Goal: Transaction & Acquisition: Purchase product/service

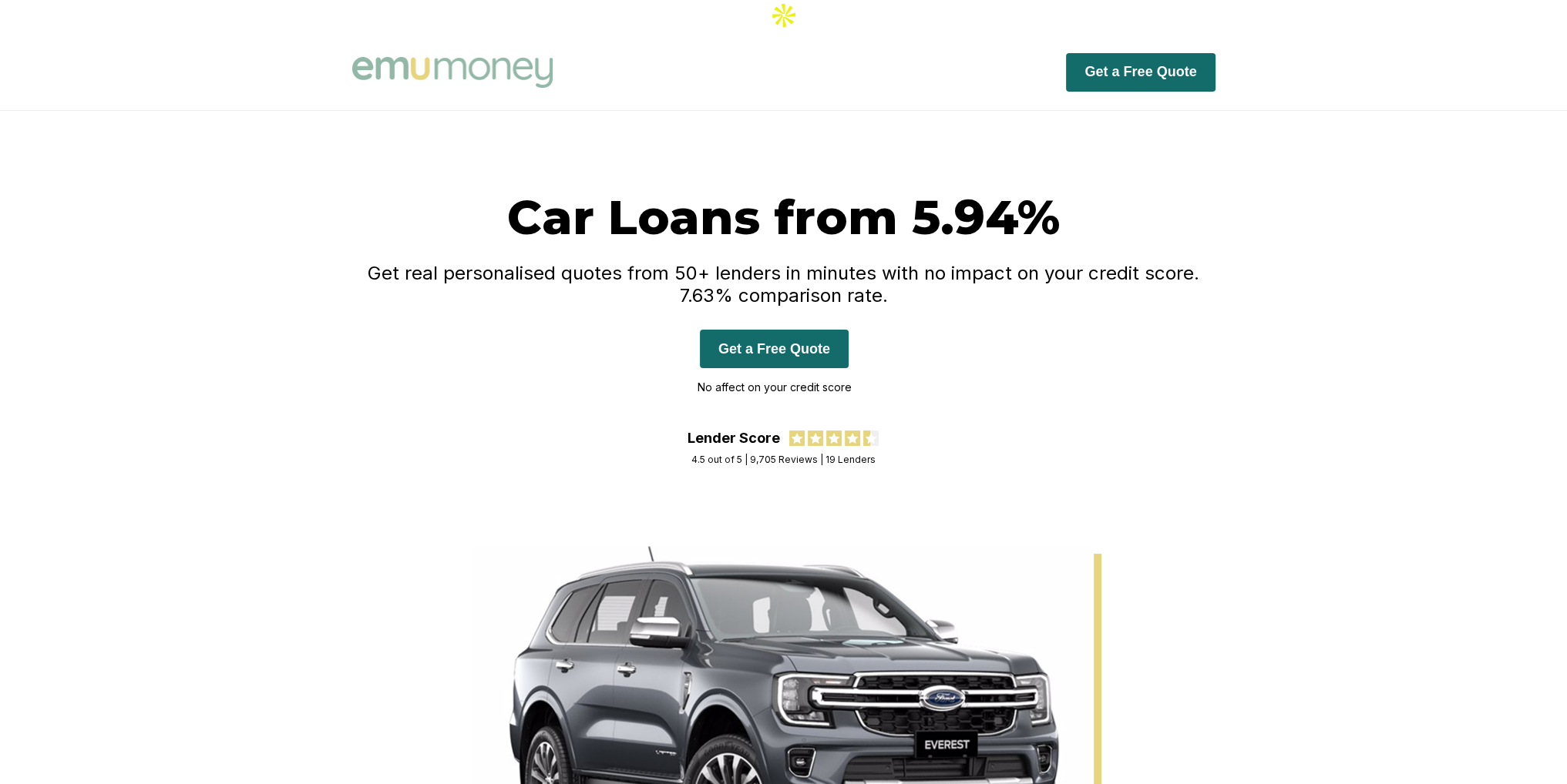
click at [776, 330] on button "Get a Free Quote" at bounding box center [774, 349] width 148 height 39
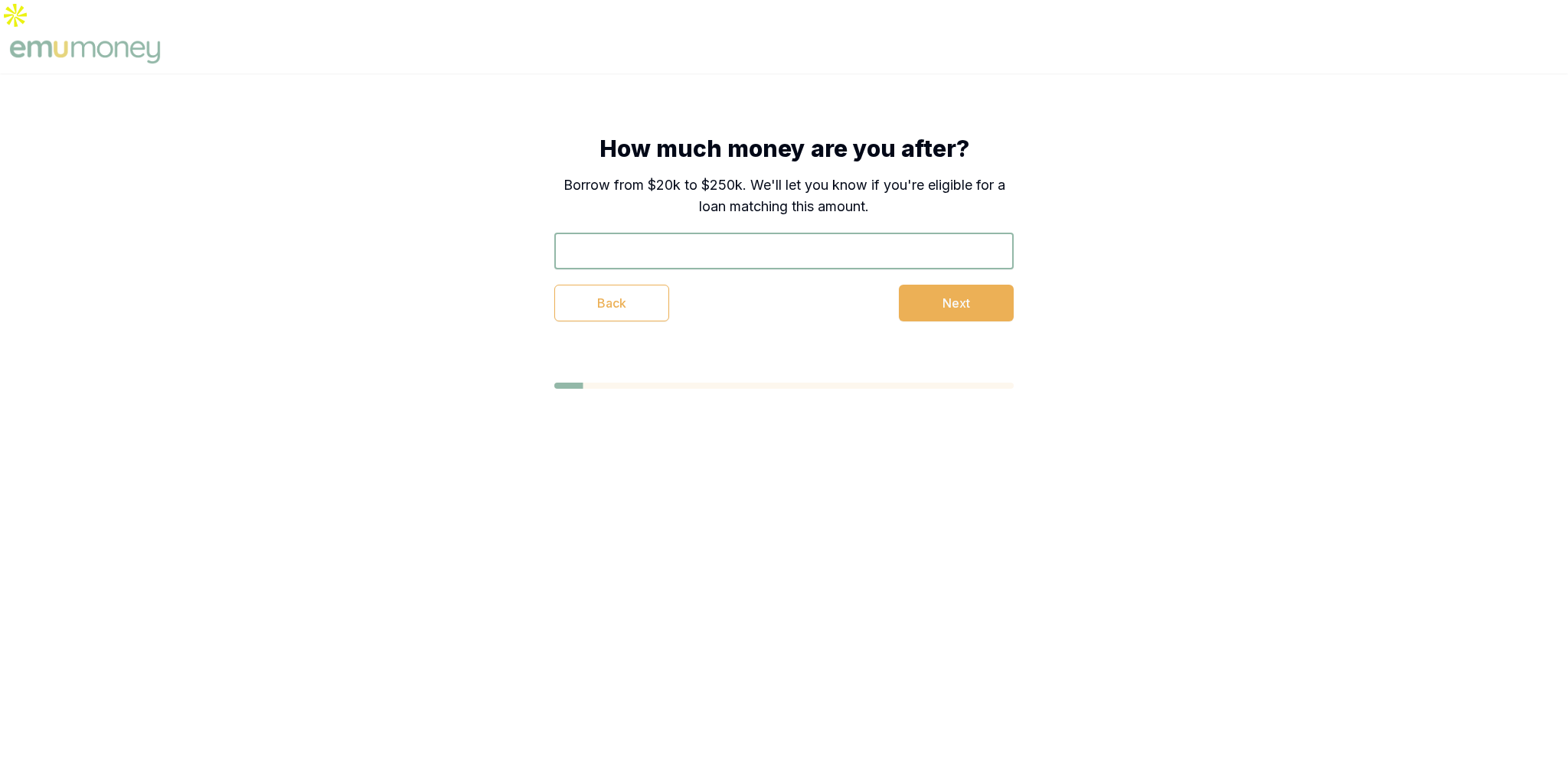
click at [1184, 155] on div "How much money are you after? Borrow from $20k to $250k. We'll let you know if …" at bounding box center [784, 261] width 1568 height 376
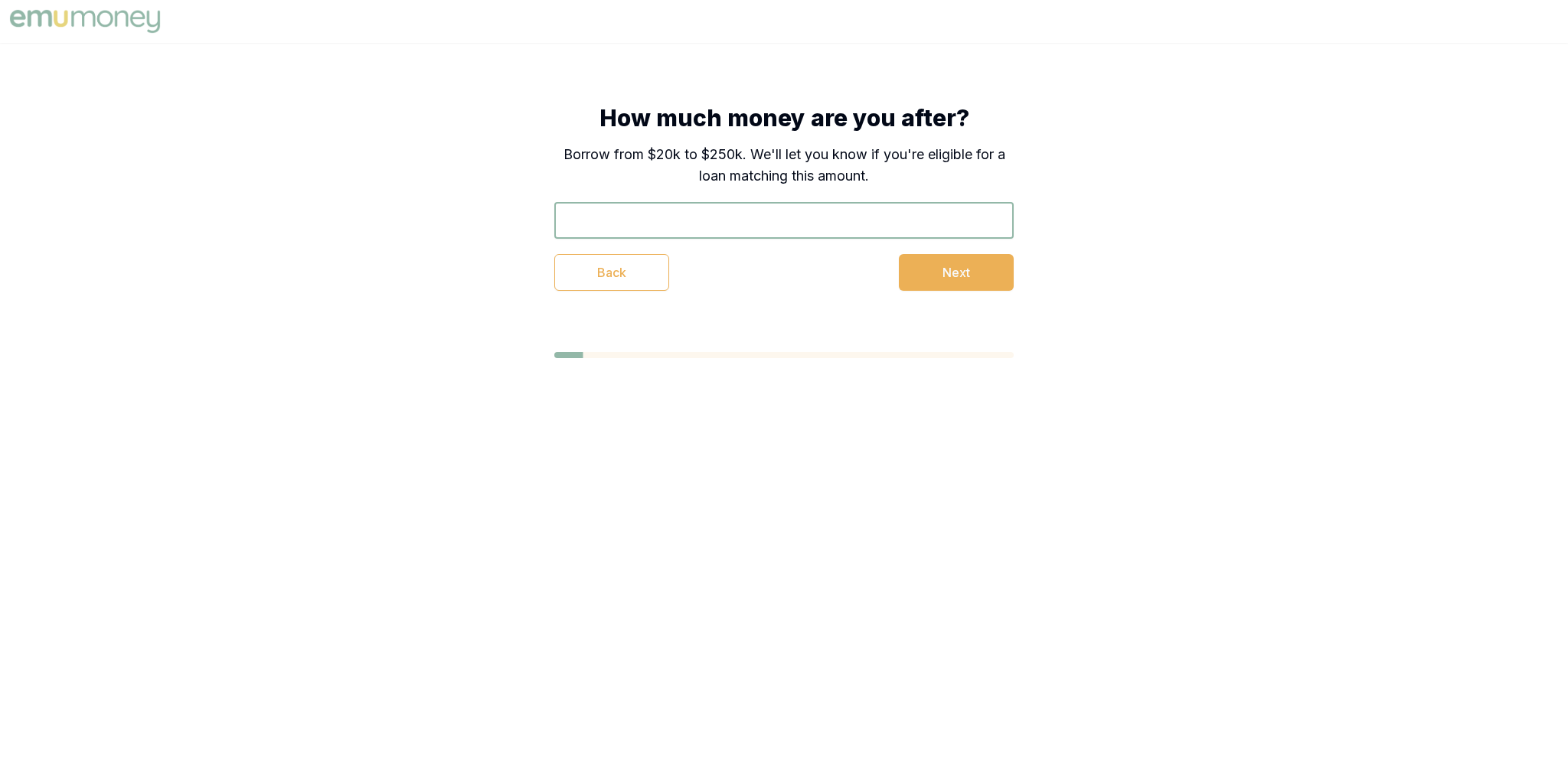
click at [746, 224] on input "text" at bounding box center [784, 221] width 459 height 37
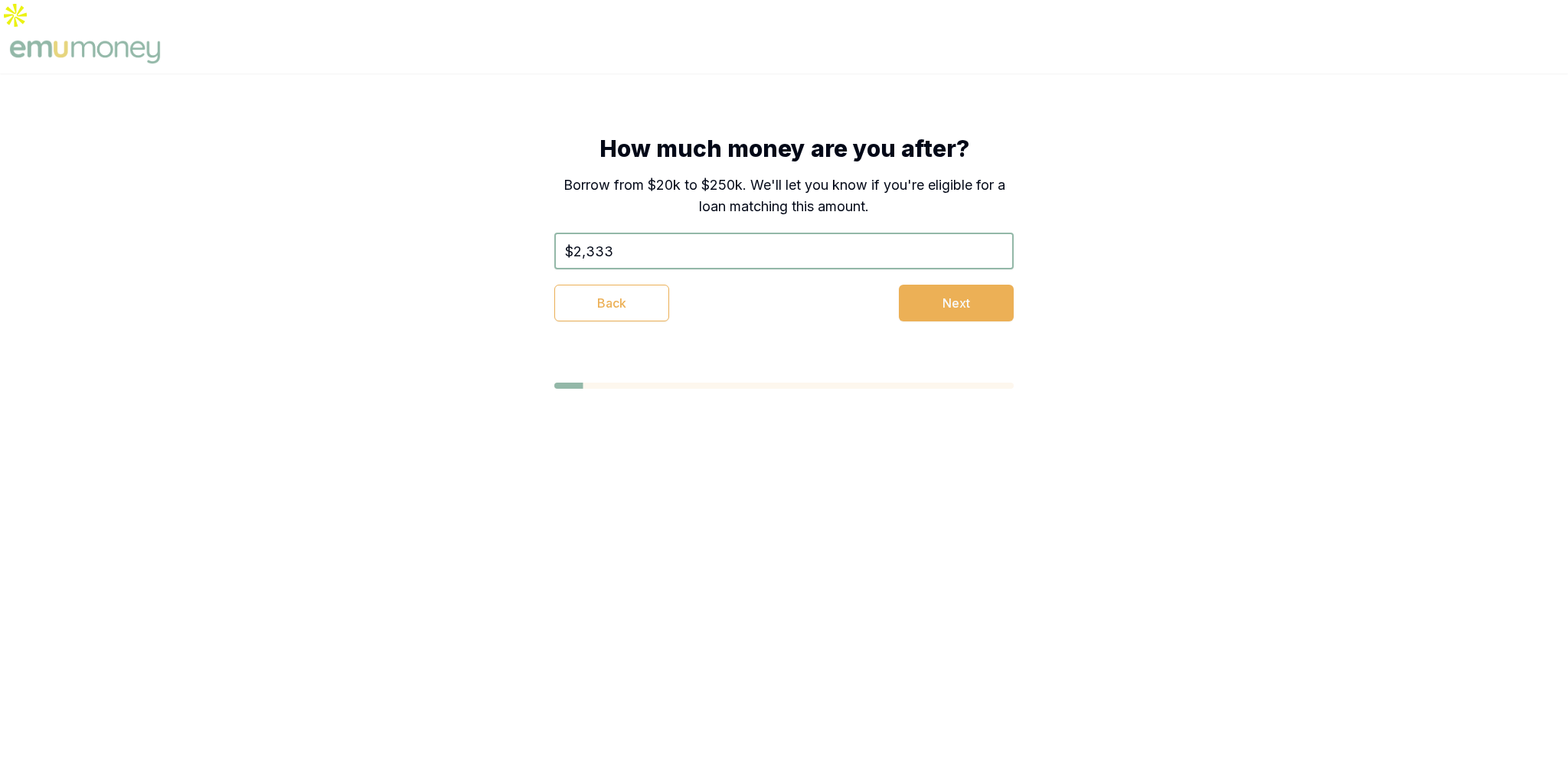
click at [856, 338] on div "How much money are you after? Borrow from $20k to $250k. We'll let you know if …" at bounding box center [784, 228] width 582 height 309
click at [977, 284] on button "Next" at bounding box center [956, 303] width 115 height 37
click at [751, 233] on input "$2,333" at bounding box center [784, 251] width 459 height 37
type input "$20,000"
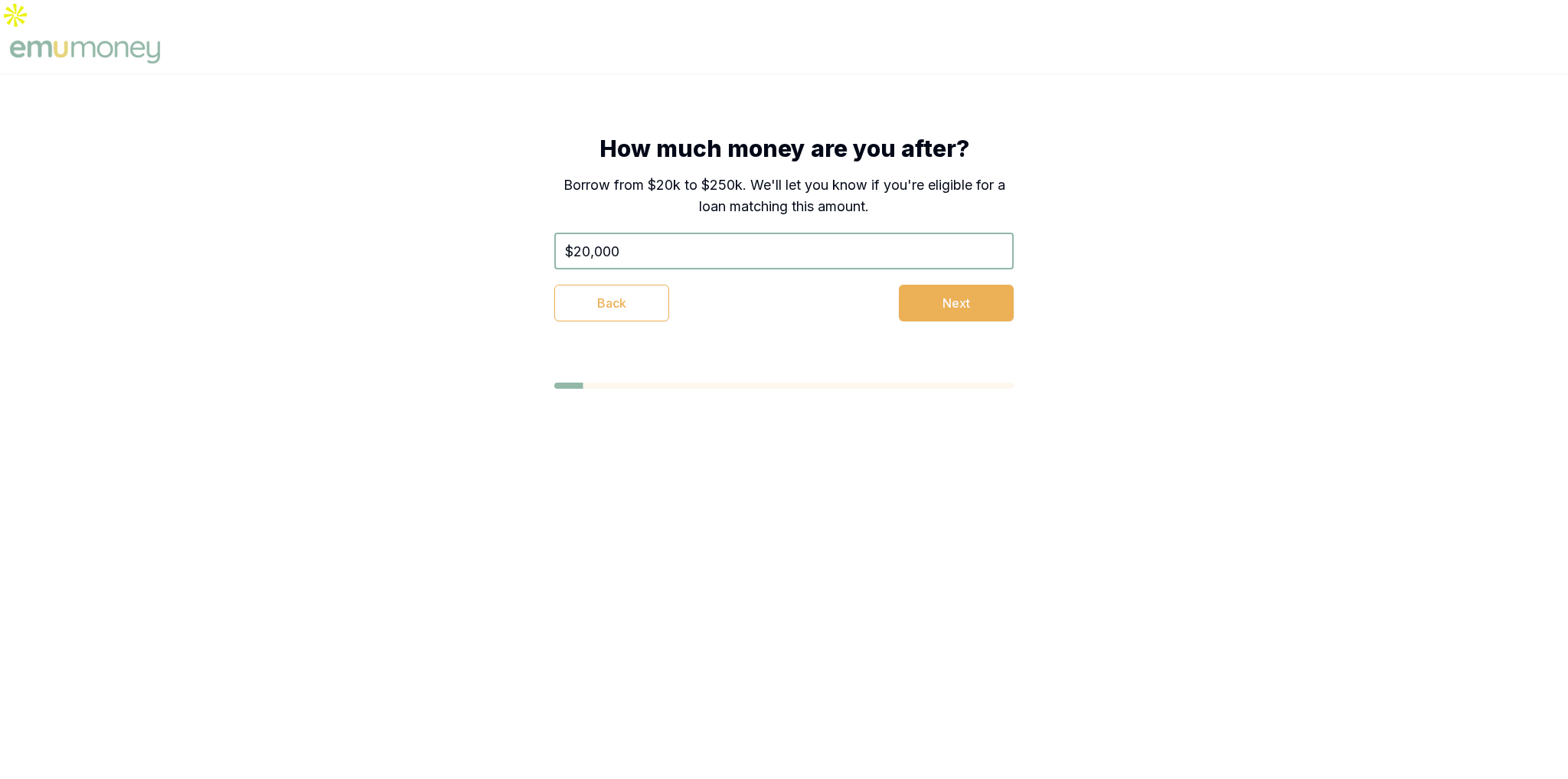
click at [968, 249] on div "$20,000 Back Next" at bounding box center [784, 277] width 459 height 89
click at [964, 252] on div "$20,000 Back Next" at bounding box center [784, 277] width 459 height 89
click at [961, 284] on button "Next" at bounding box center [956, 303] width 115 height 37
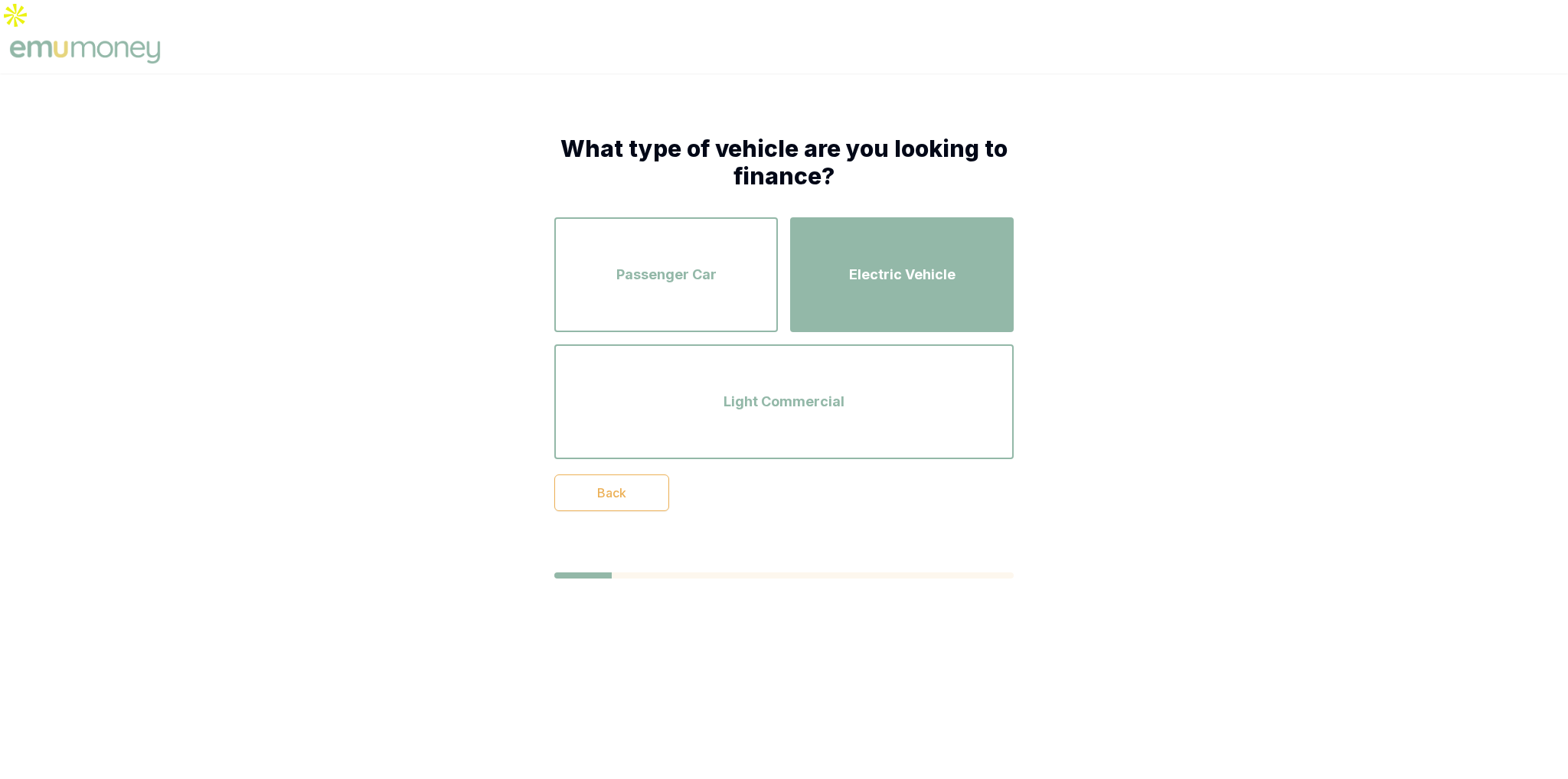
click at [842, 234] on div "Electric Vehicle" at bounding box center [902, 275] width 196 height 87
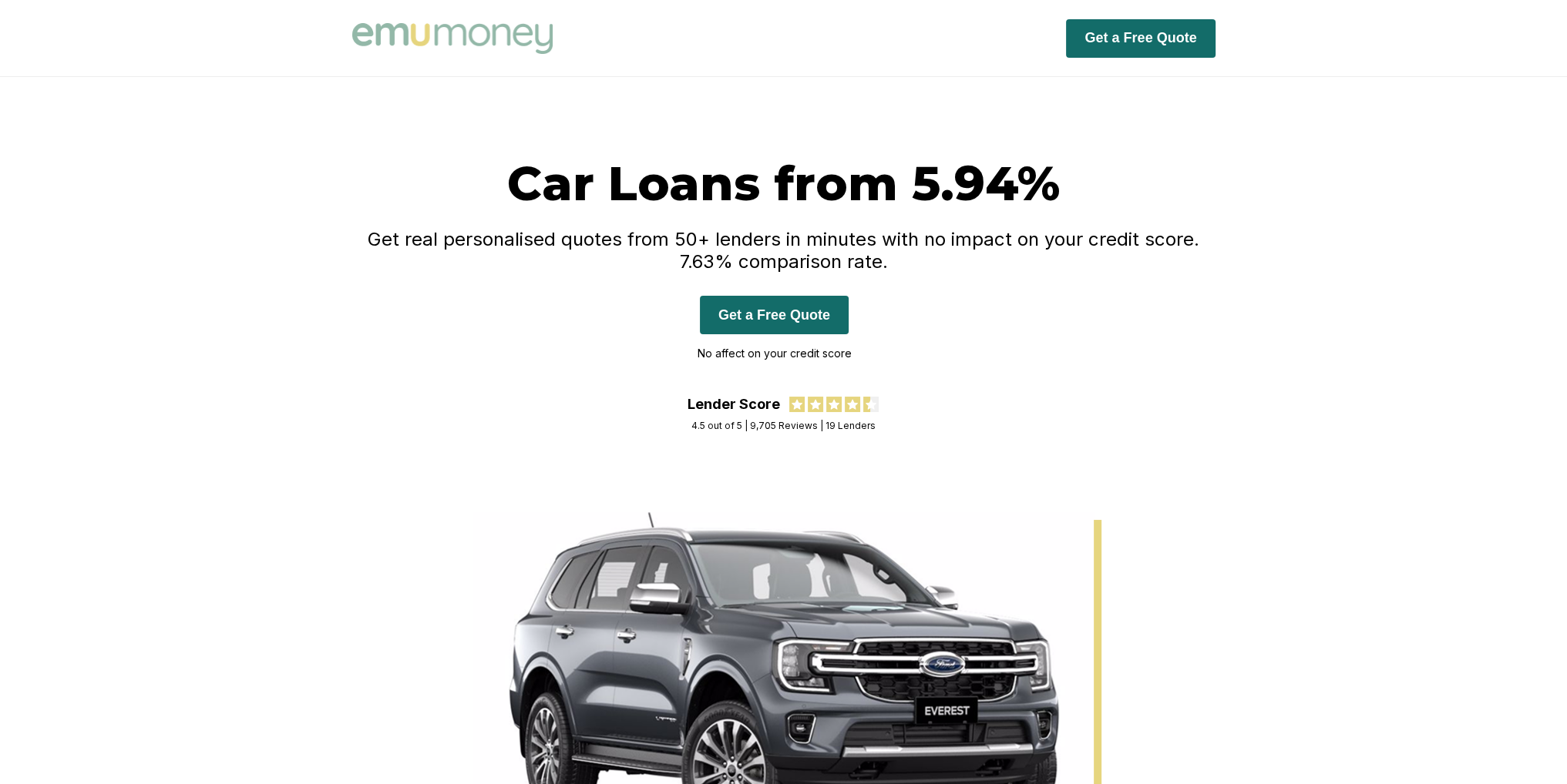
click at [906, 225] on div "Car Loans from 5.94% Get real personalised quotes from 50+ lenders in minutes w…" at bounding box center [784, 275] width 863 height 242
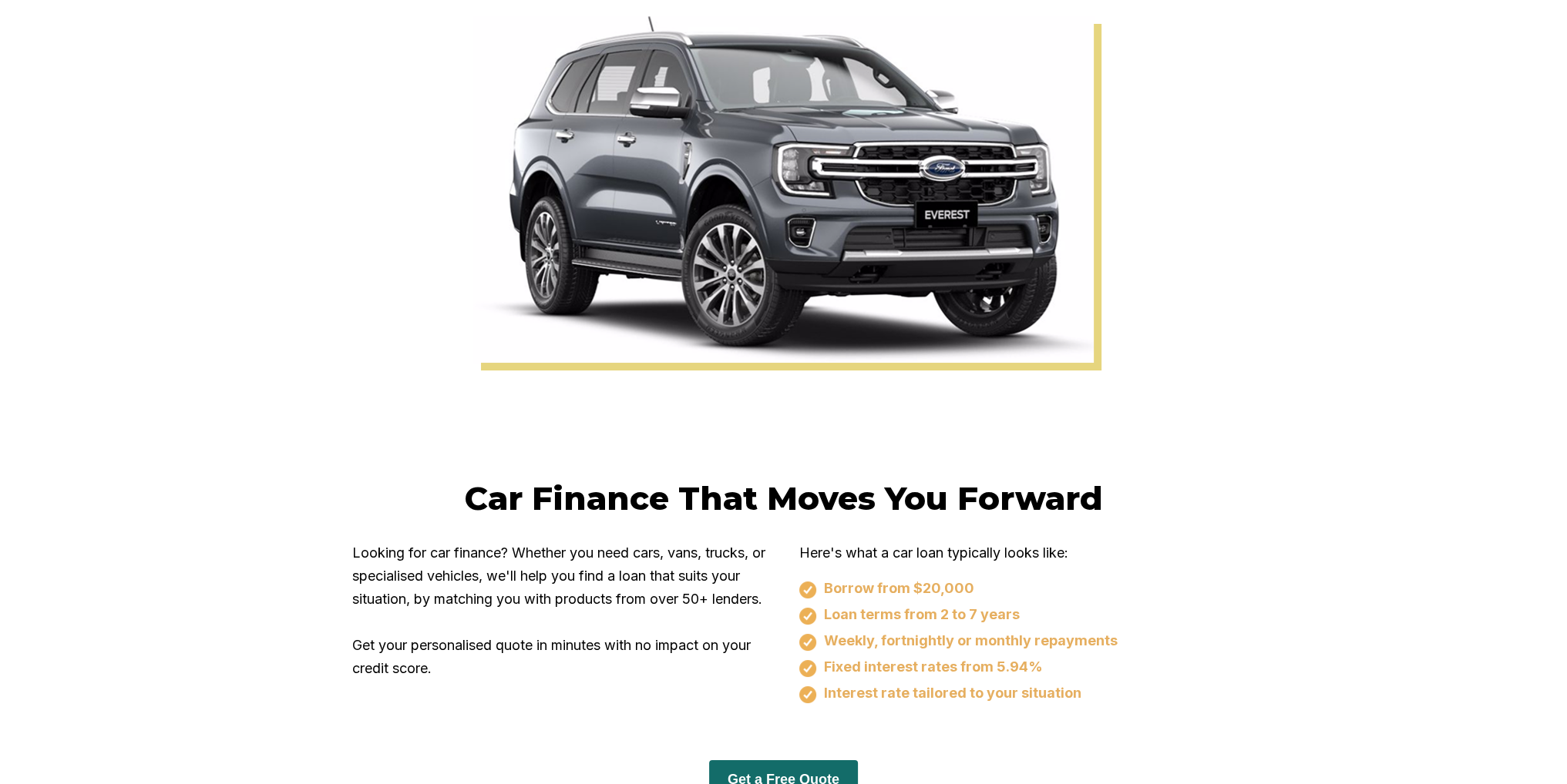
scroll to position [693, 0]
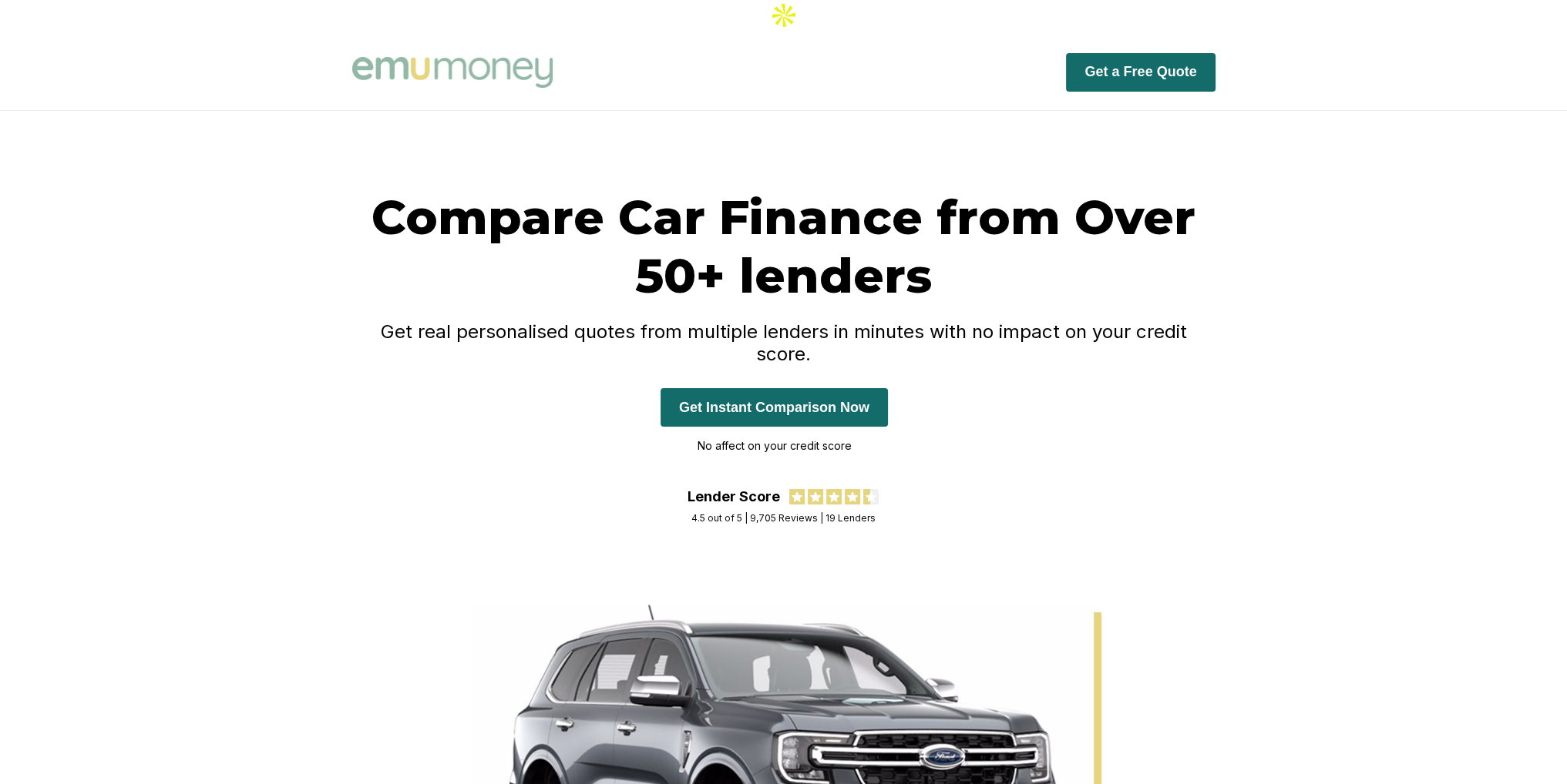
click at [768, 388] on button "Get Instant Comparison Now" at bounding box center [774, 408] width 227 height 39
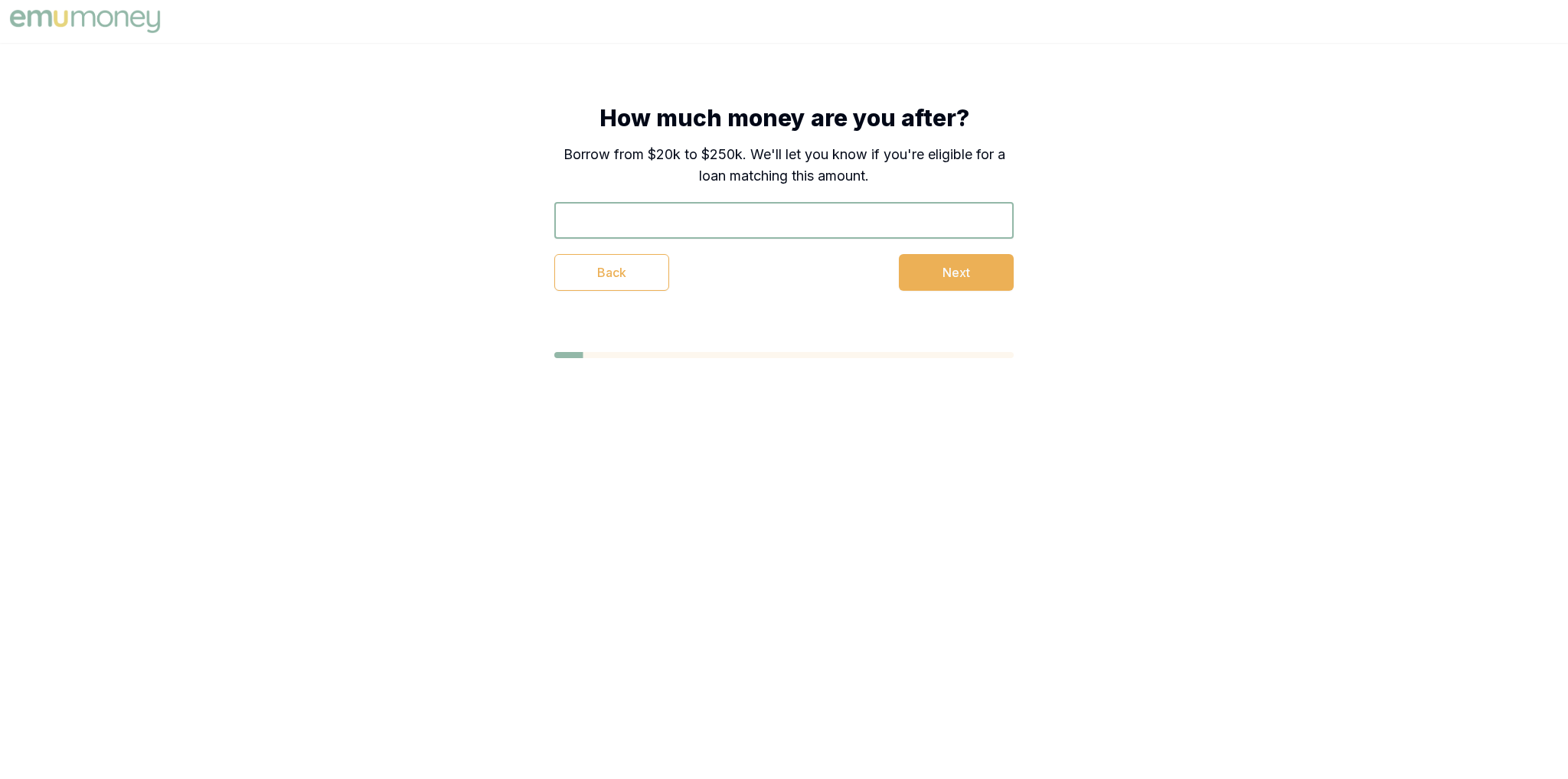
click at [624, 205] on input "text" at bounding box center [784, 221] width 459 height 37
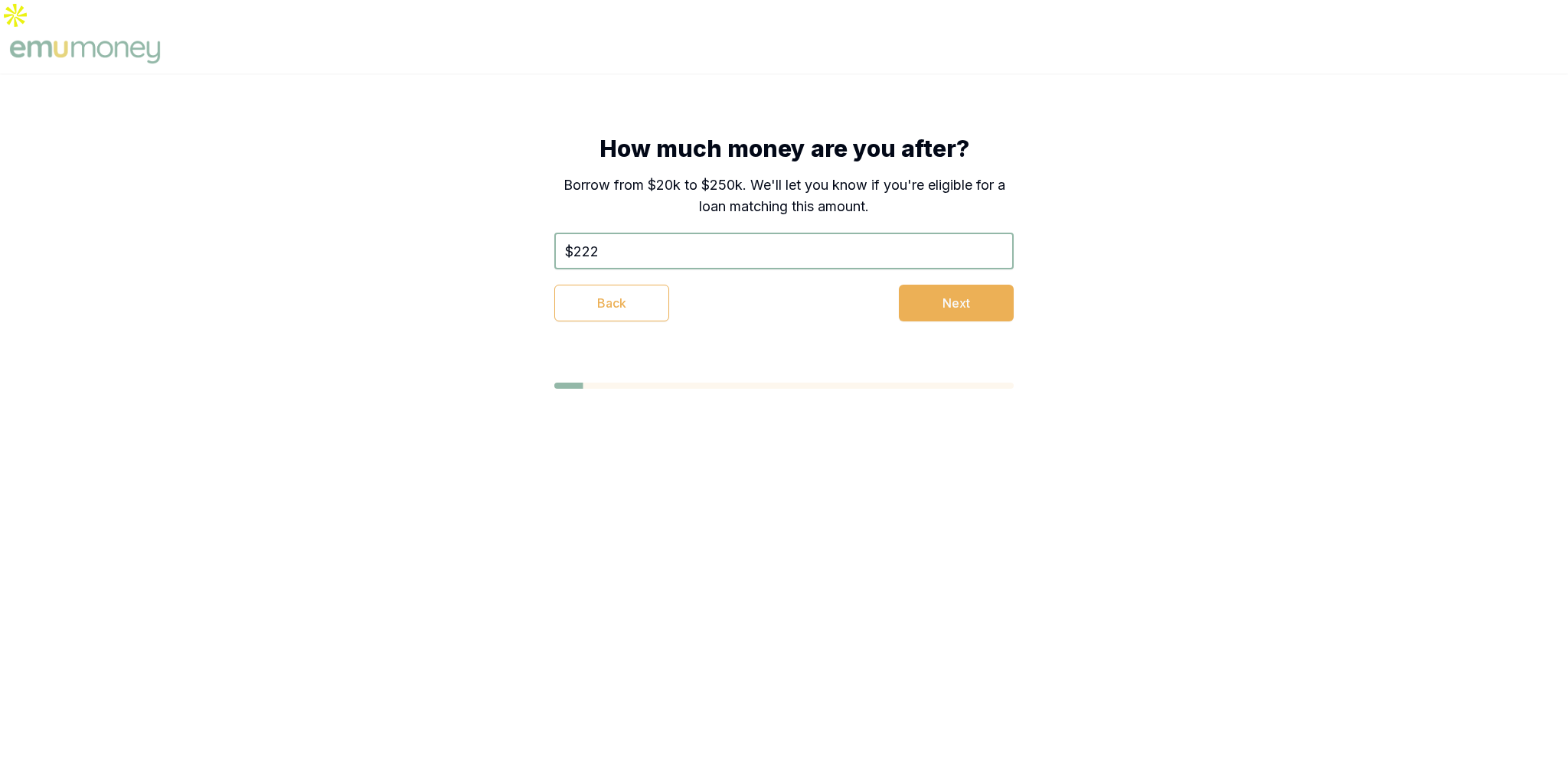
type input "$222"
click at [877, 334] on div "How much money are you after? Borrow from $20k to $250k. We'll let you know if …" at bounding box center [784, 228] width 582 height 309
click at [947, 284] on button "Next" at bounding box center [956, 303] width 115 height 37
